Goal: Browse casually

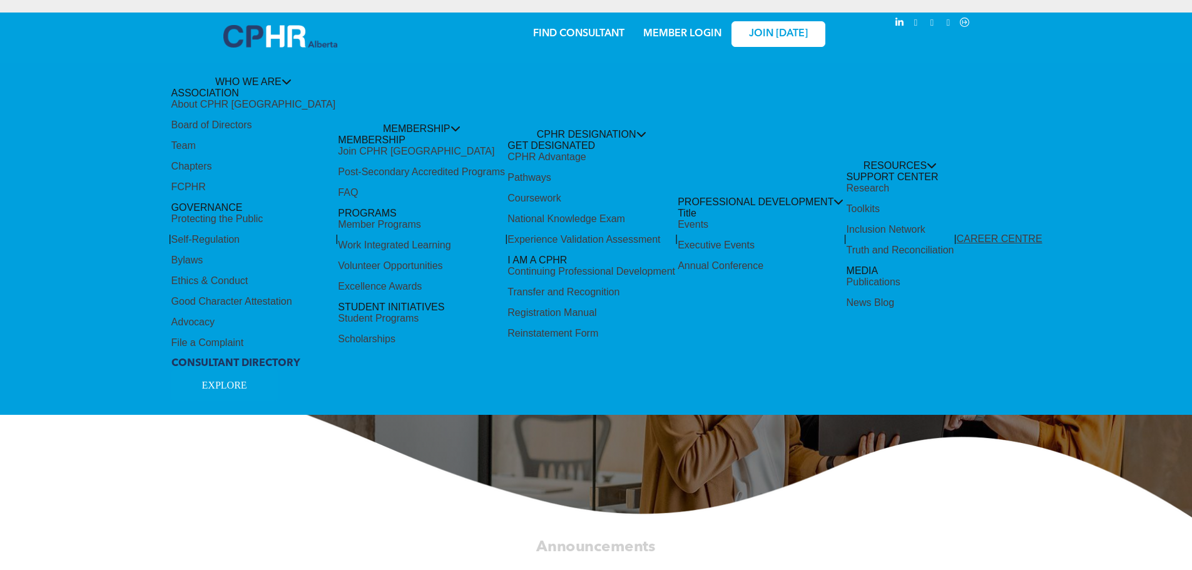
click at [281, 35] on div "Share by:" at bounding box center [554, 291] width 1109 height 570
click at [628, 131] on div "Share by:" at bounding box center [554, 291] width 1109 height 570
click at [613, 133] on div "Share by:" at bounding box center [554, 291] width 1109 height 570
click at [520, 175] on div "Share by:" at bounding box center [554, 291] width 1109 height 570
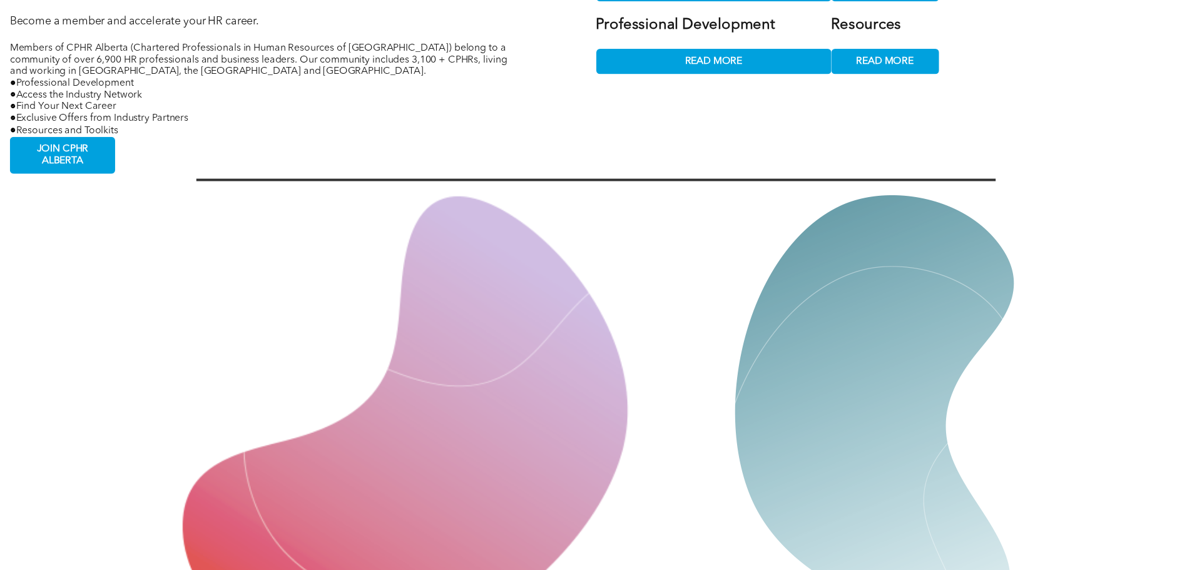
scroll to position [2691, 0]
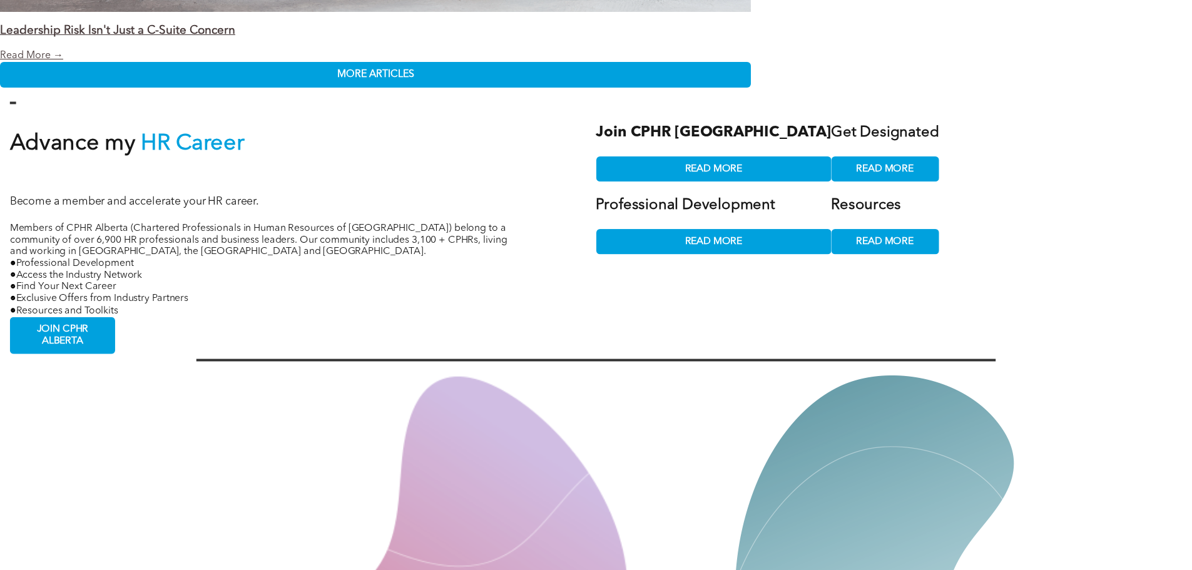
click at [810, 150] on div "Share by:" at bounding box center [554, 291] width 1109 height 570
